Goal: Complete application form

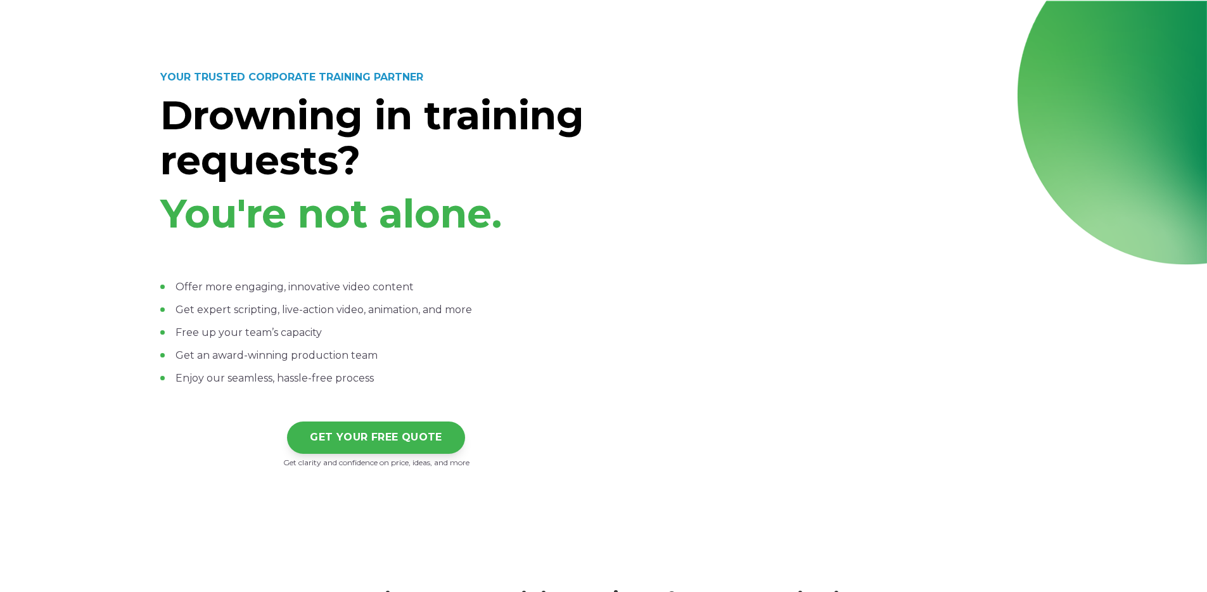
click at [406, 429] on link "GET YOUR FREE QUOTE" at bounding box center [376, 437] width 178 height 32
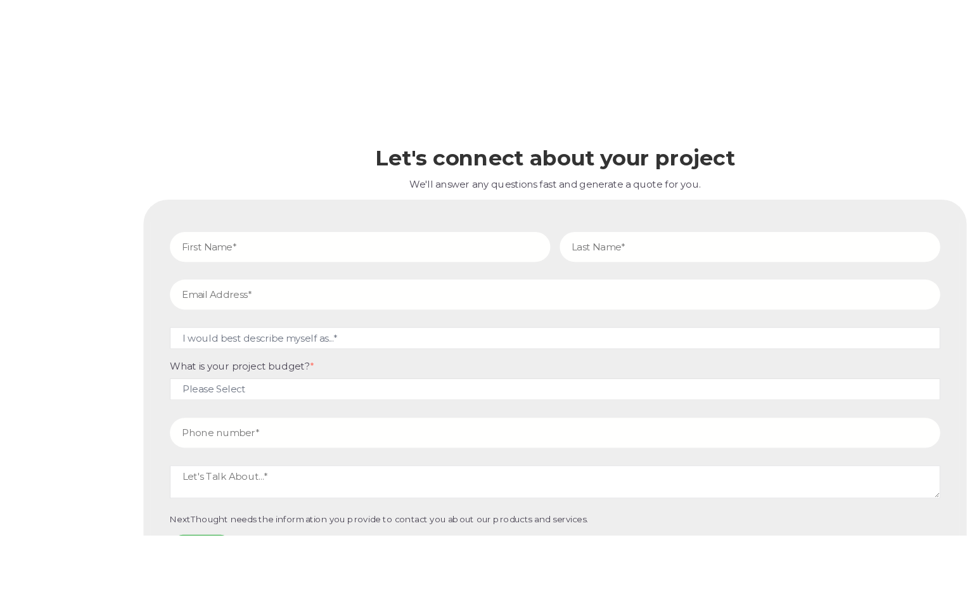
scroll to position [5363, 0]
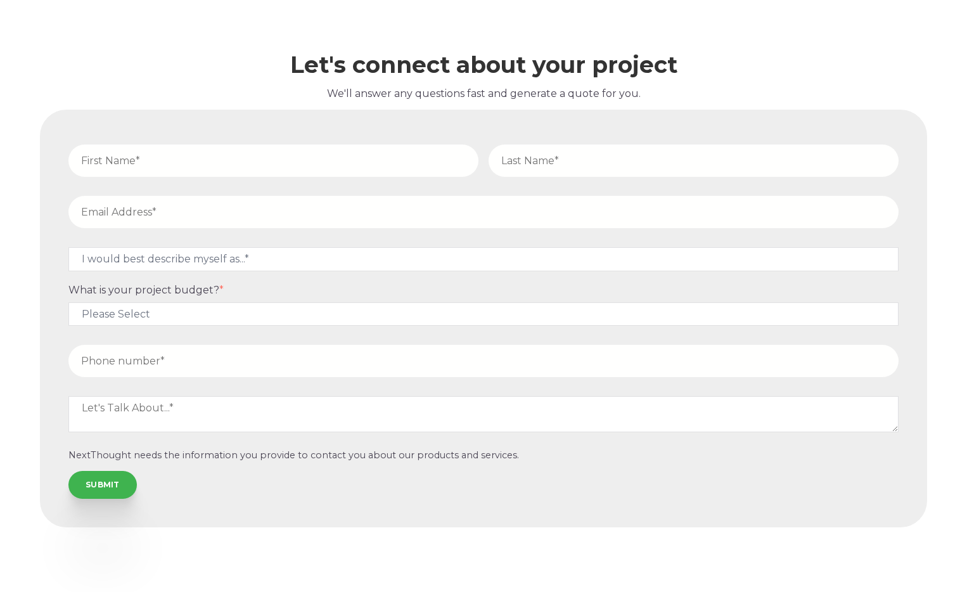
click at [326, 171] on input "text" at bounding box center [273, 160] width 410 height 32
type input "test"
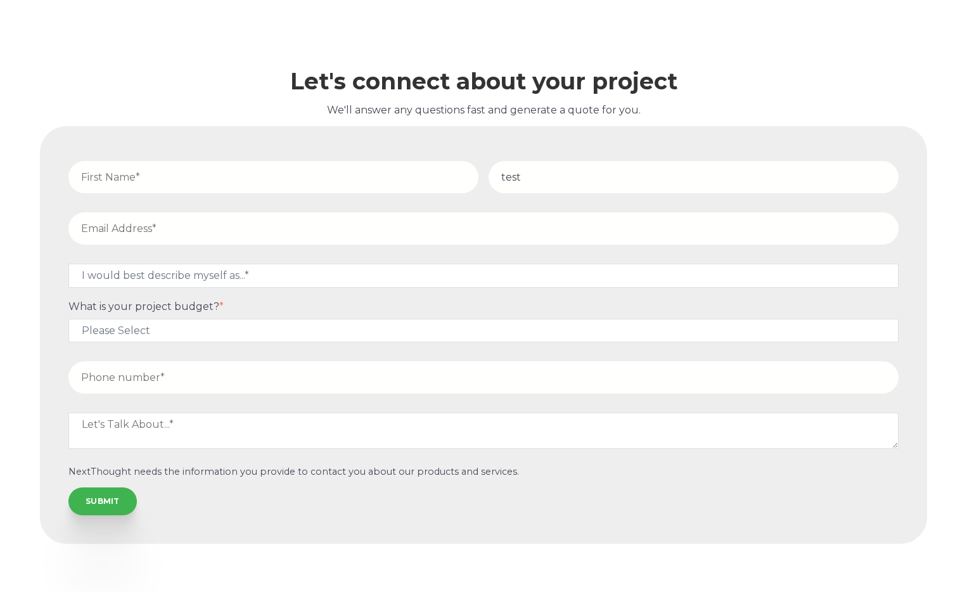
type input "test"
click at [329, 172] on input "text" at bounding box center [273, 177] width 410 height 32
type input "test"
click at [319, 212] on input "email" at bounding box center [483, 228] width 830 height 32
type input "[EMAIL_ADDRESS][PERSON_NAME][DOMAIN_NAME]"
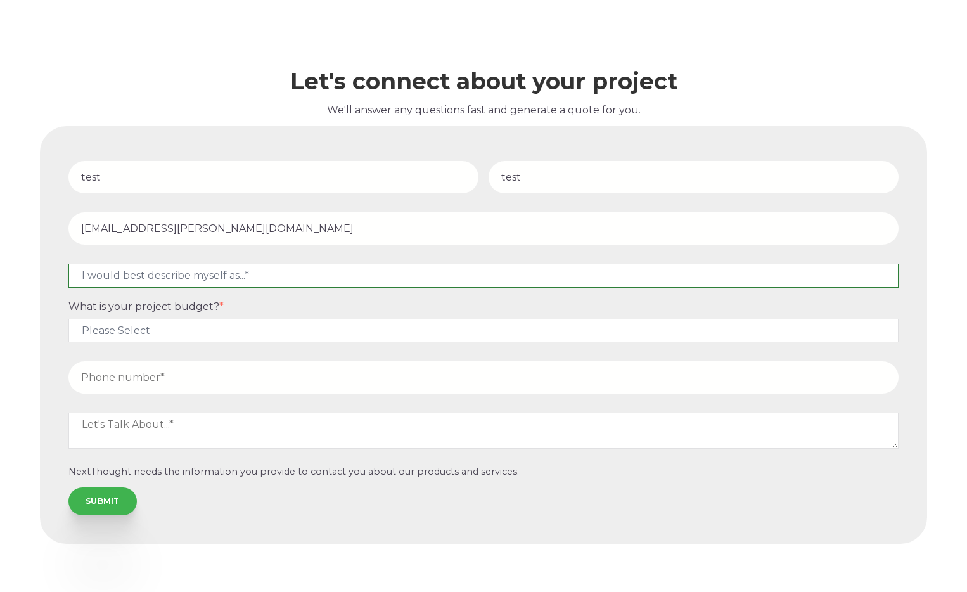
click at [193, 264] on select "I would best describe myself as...* Other I am an executive or owner of a compa…" at bounding box center [483, 275] width 830 height 23
select select "persona_10"
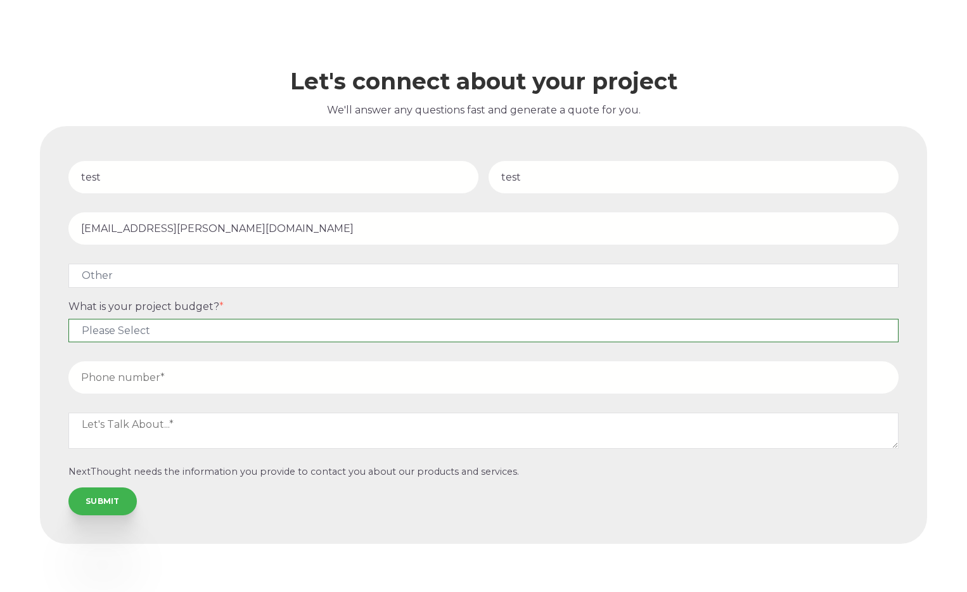
click at [213, 319] on select "Please Select $5,000 - $15,000 $15,000 - $25,000 $25,000 - $50,000 $50,000+" at bounding box center [483, 330] width 830 height 23
select select "$5,000 - $15,000"
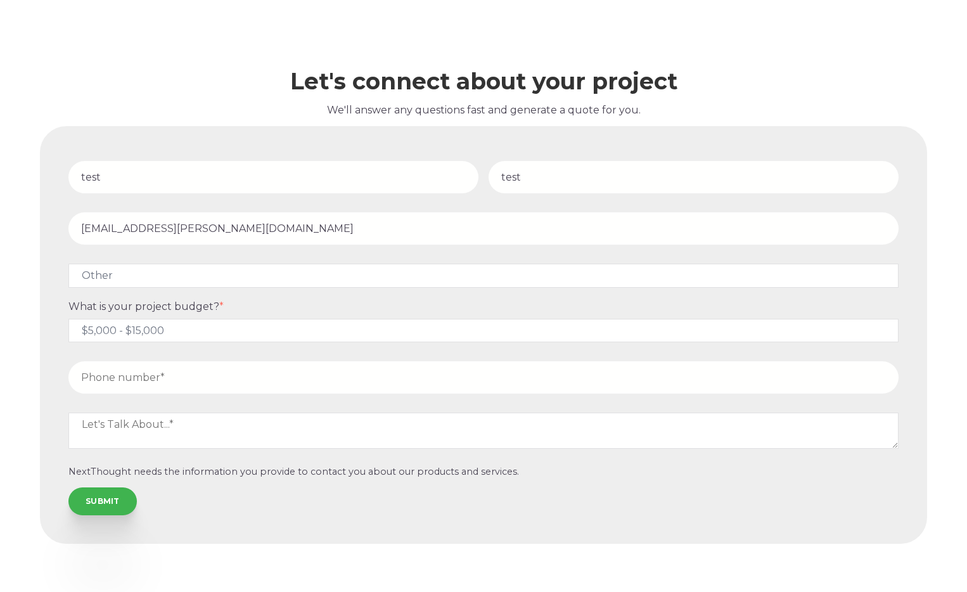
click at [195, 362] on input "tel" at bounding box center [483, 377] width 830 height 32
type input "4805109200"
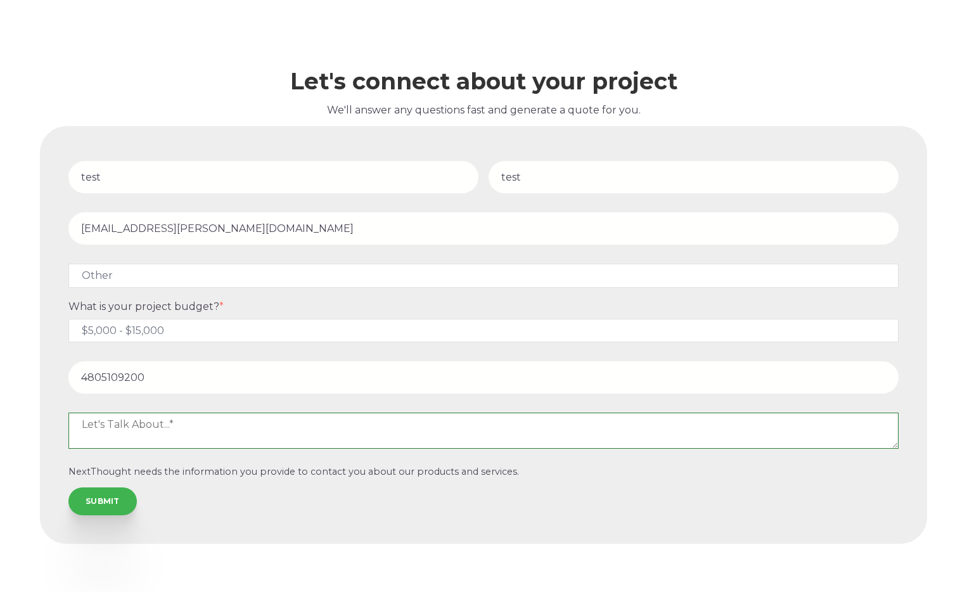
click at [190, 413] on textarea at bounding box center [483, 430] width 830 height 35
type textarea "test"
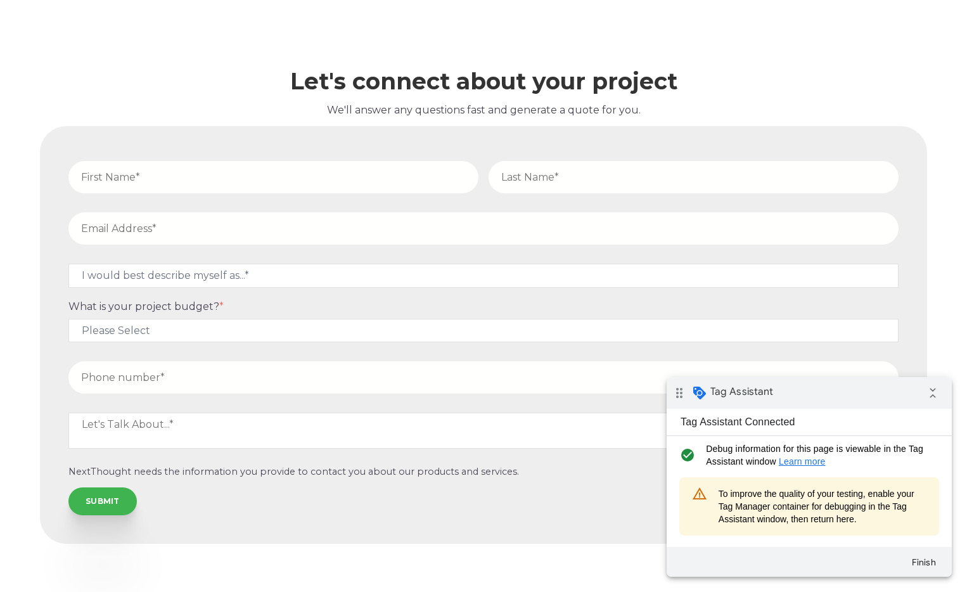
click at [281, 163] on input "text" at bounding box center [273, 177] width 410 height 32
type input "test"
click at [615, 165] on input "text" at bounding box center [694, 177] width 410 height 32
type input "test"
click at [326, 212] on input "email" at bounding box center [483, 228] width 830 height 32
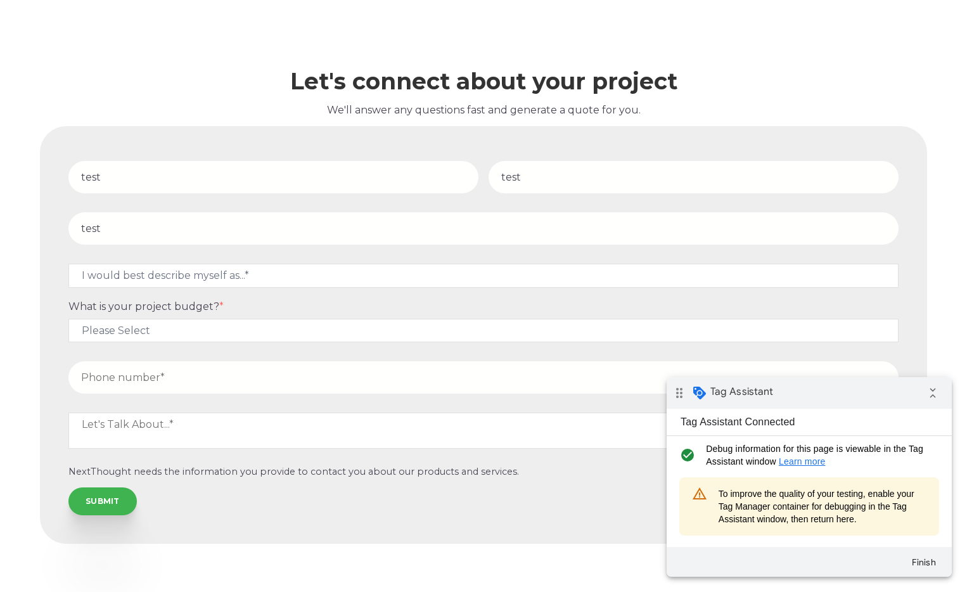
type input "test@ted.com"
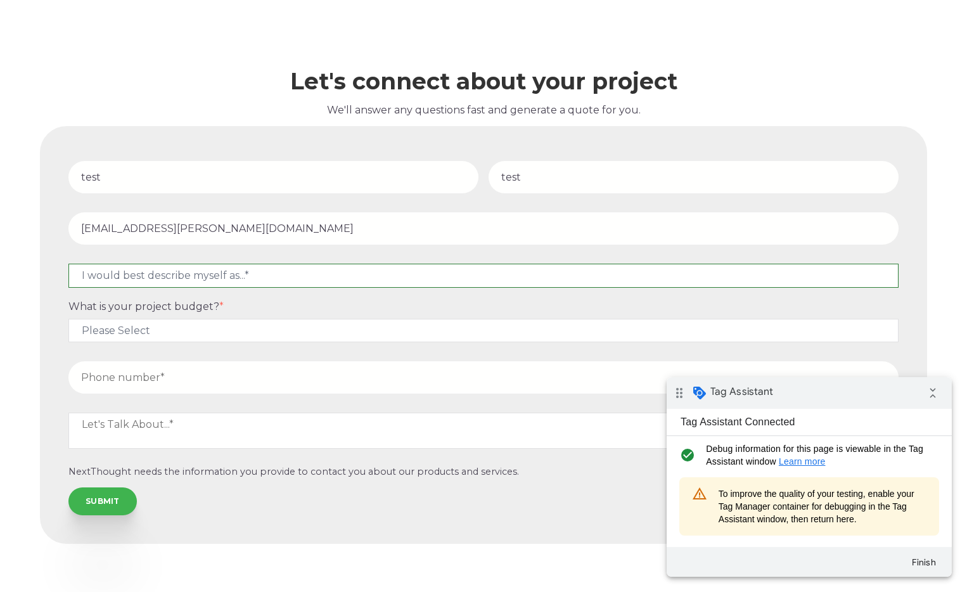
click at [167, 264] on select "I would best describe myself as...* Other I am an executive or owner of a compa…" at bounding box center [483, 275] width 830 height 23
select select "persona_10"
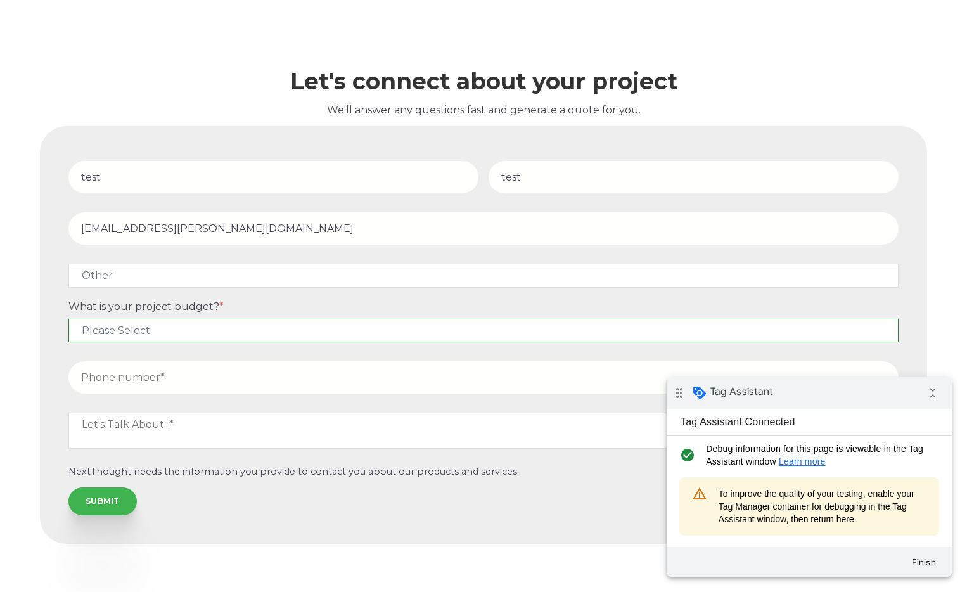
click at [174, 319] on select "Please Select $5,000 - $15,000 $15,000 - $25,000 $25,000 - $50,000 $50,000+" at bounding box center [483, 330] width 830 height 23
select select "$5,000 - $15,000"
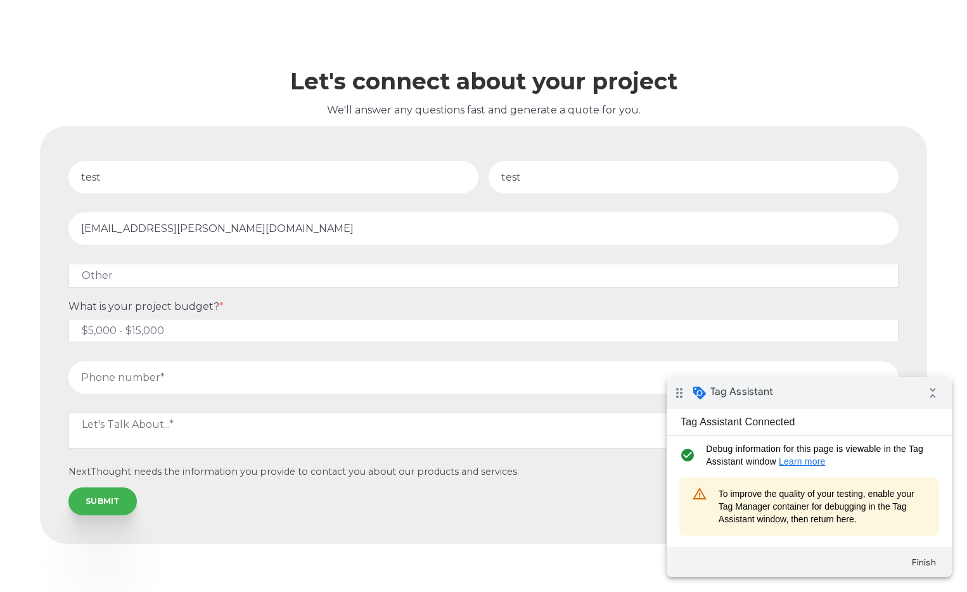
click at [166, 366] on input "tel" at bounding box center [483, 377] width 830 height 32
type input "4805109222"
click at [195, 413] on textarea at bounding box center [483, 430] width 830 height 35
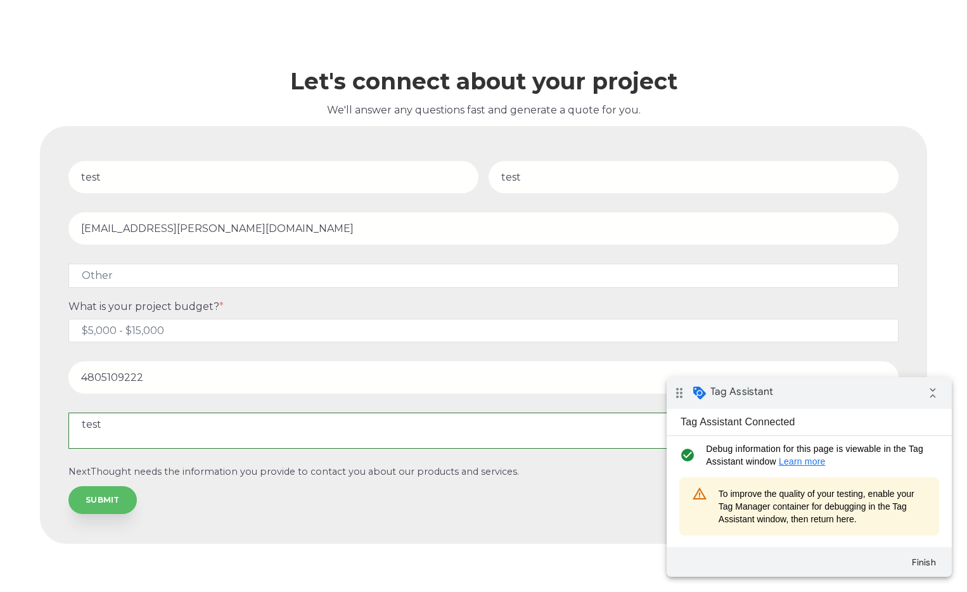
type textarea "test"
click at [92, 497] on input "SUBMIT" at bounding box center [102, 500] width 68 height 28
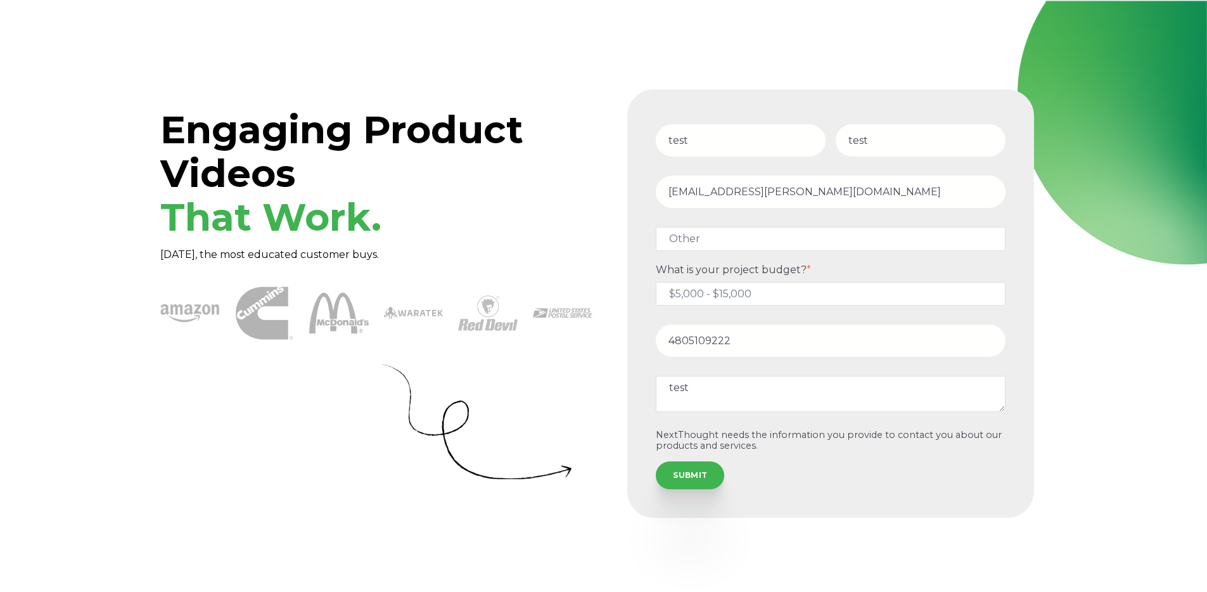
select select "persona_10"
select select "$5,000 - $15,000"
select select "persona_10"
select select "$5,000 - $15,000"
select select "persona_10"
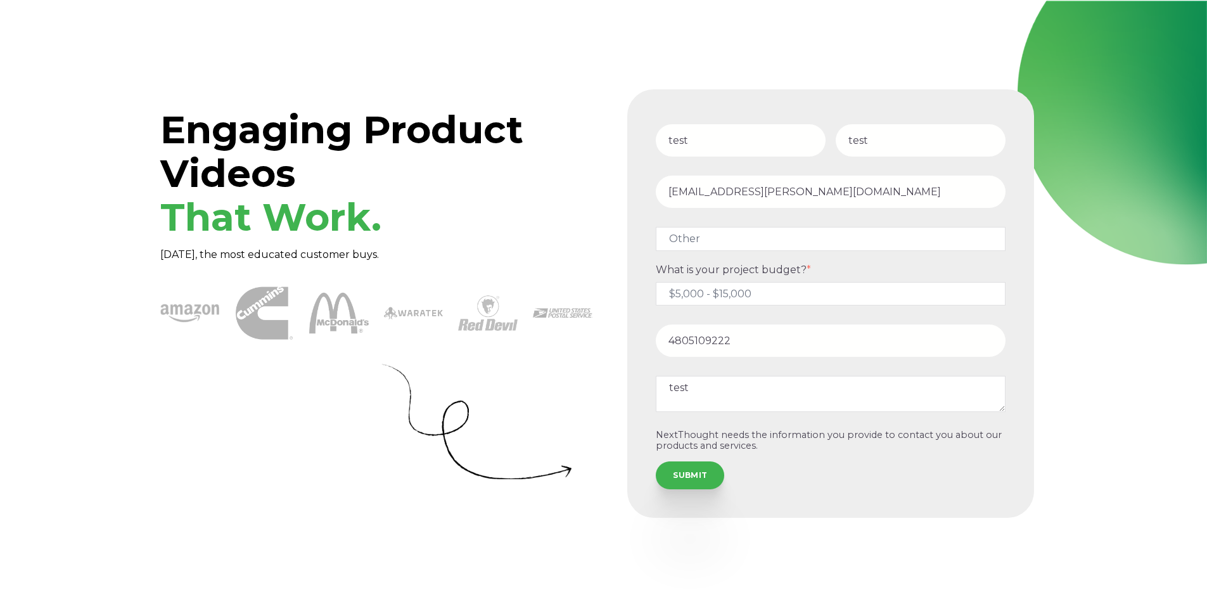
select select "$5,000 - $15,000"
select select "persona_10"
select select "$5,000 - $15,000"
select select "persona_10"
select select "$5,000 - $15,000"
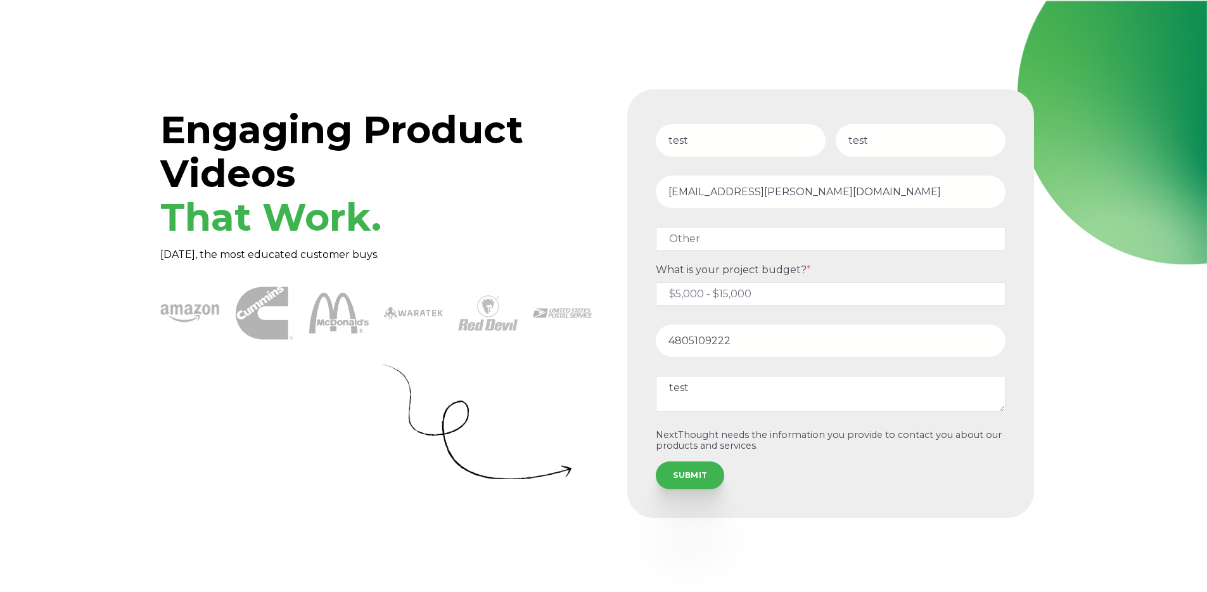
select select "persona_10"
select select "$5,000 - $15,000"
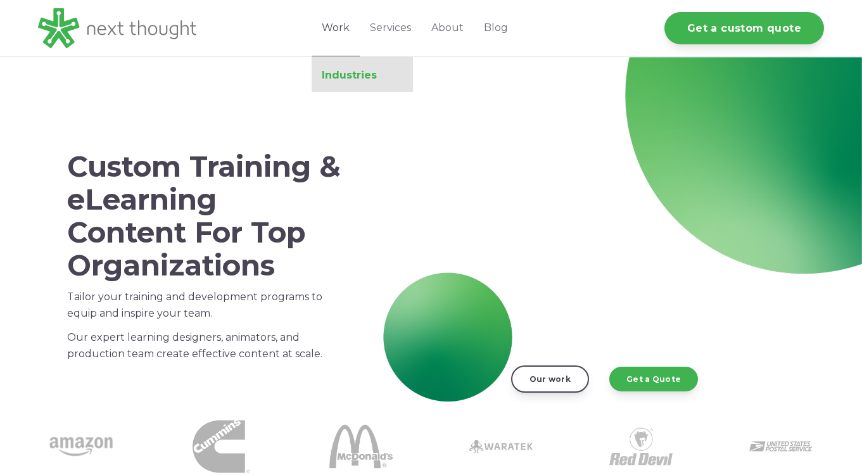
click at [349, 76] on link "Industries" at bounding box center [362, 75] width 101 height 13
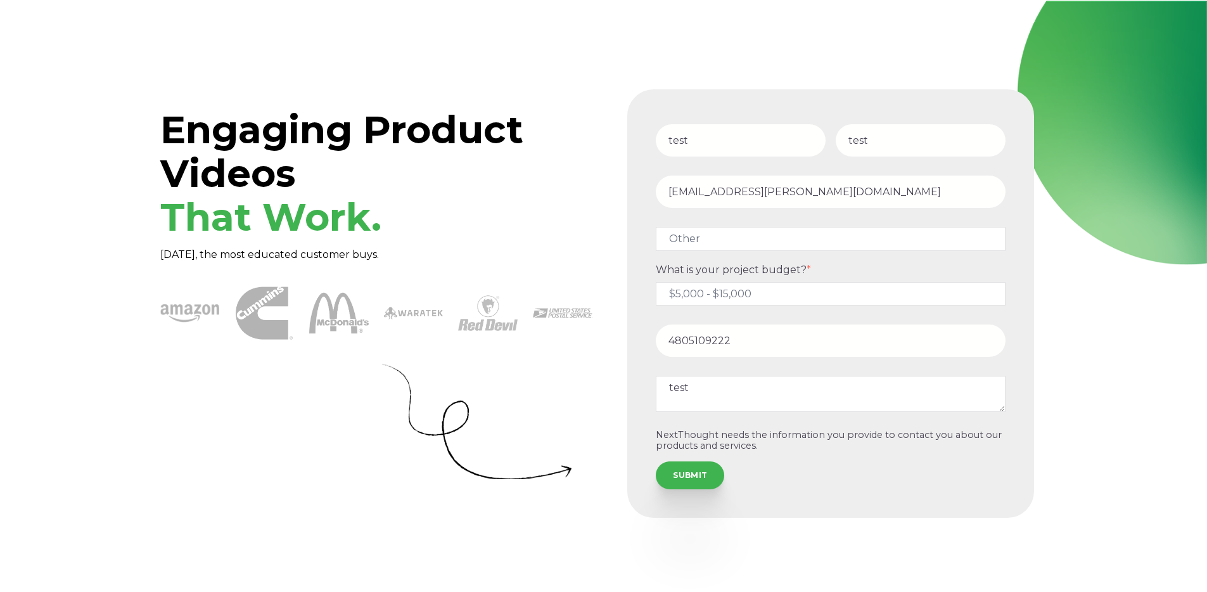
select select "persona_10"
select select "$5,000 - $15,000"
select select "persona_10"
select select "$5,000 - $15,000"
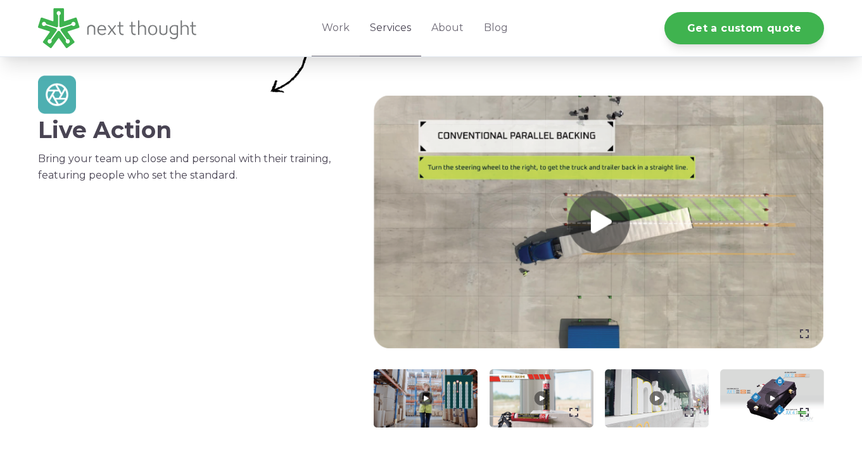
scroll to position [365, 0]
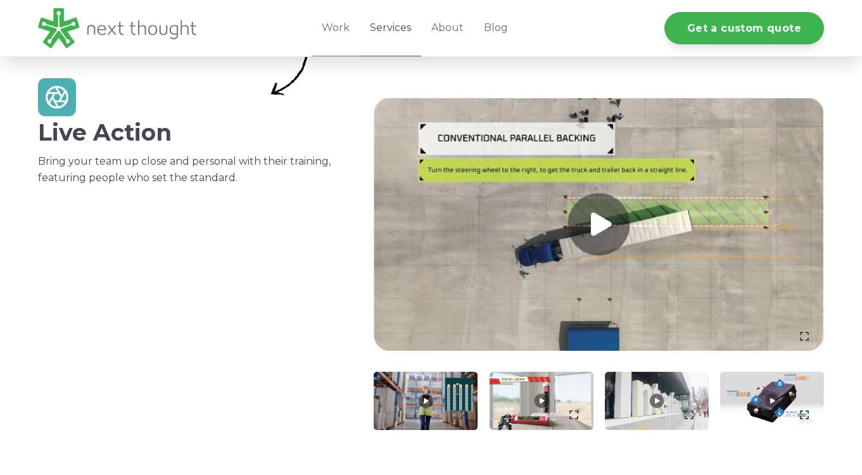
click at [382, 22] on link "Services" at bounding box center [390, 28] width 61 height 56
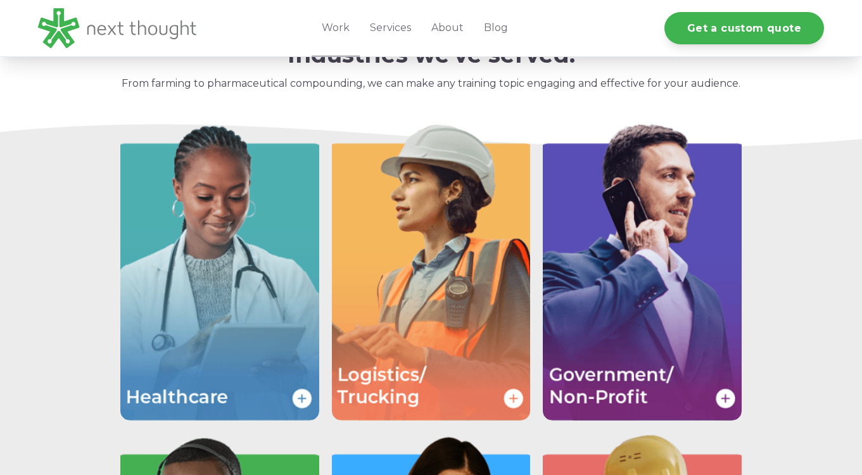
scroll to position [1646, 0]
